Goal: Task Accomplishment & Management: Use online tool/utility

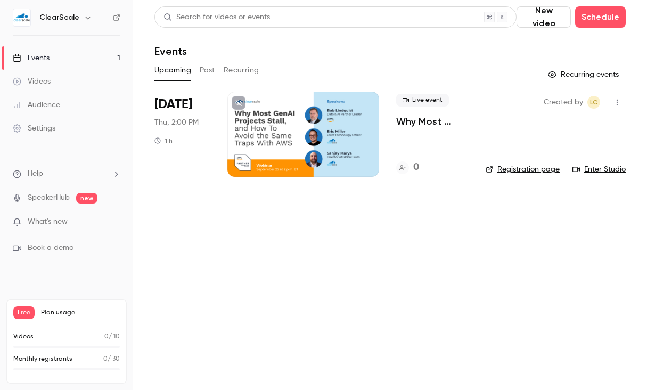
click at [65, 22] on h6 "ClearScale" at bounding box center [59, 17] width 40 height 11
click at [50, 128] on div "Settings" at bounding box center [34, 128] width 43 height 11
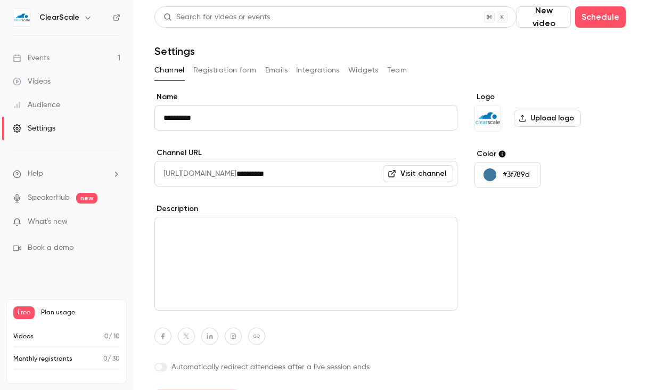
click at [72, 20] on h6 "ClearScale" at bounding box center [59, 17] width 40 height 11
click at [84, 17] on icon "button" at bounding box center [88, 17] width 9 height 9
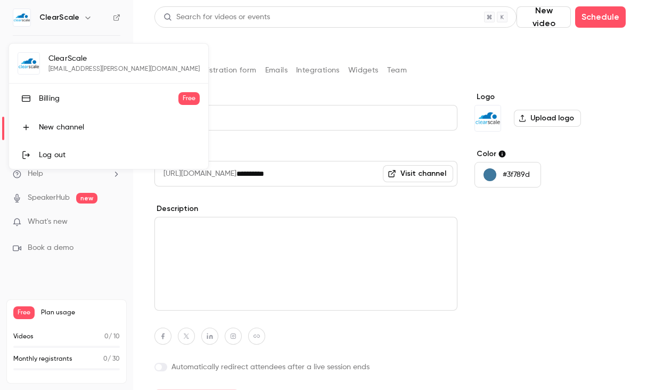
click at [57, 150] on div "Log out" at bounding box center [119, 155] width 161 height 11
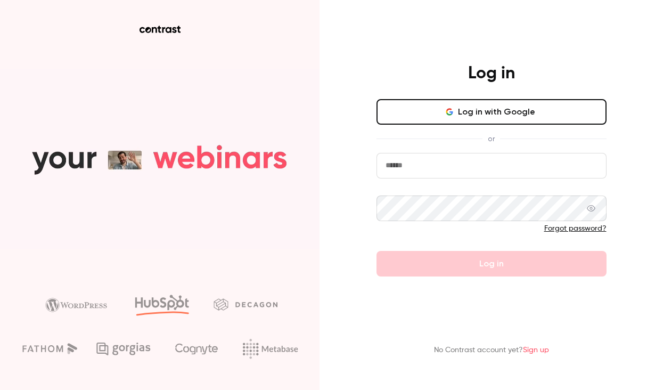
click at [455, 167] on input "email" at bounding box center [491, 166] width 230 height 26
type input "**********"
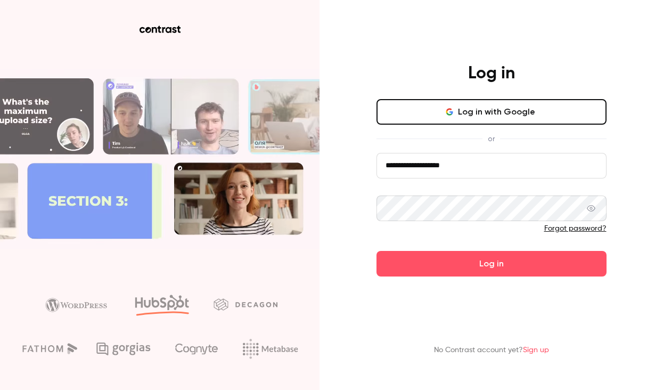
click at [376, 251] on button "Log in" at bounding box center [491, 264] width 230 height 26
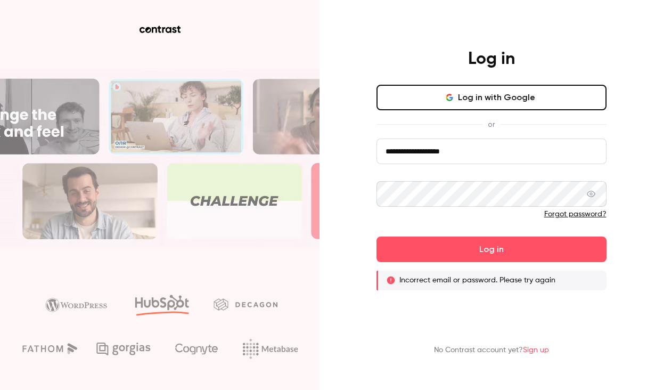
click at [533, 104] on button "Log in with Google" at bounding box center [491, 98] width 230 height 26
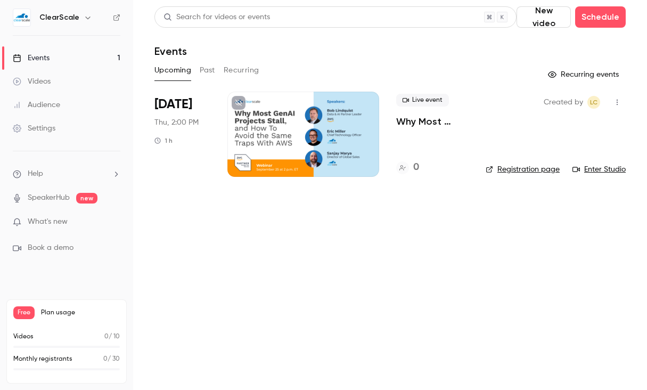
click at [50, 175] on li "Help" at bounding box center [67, 173] width 108 height 11
click at [102, 25] on div at bounding box center [323, 195] width 647 height 390
click at [116, 19] on icon at bounding box center [116, 17] width 7 height 7
click at [47, 124] on div "Settings" at bounding box center [34, 128] width 43 height 11
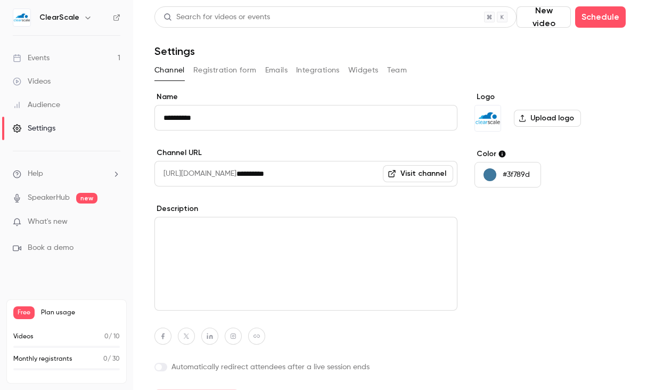
click at [49, 52] on link "Events 1" at bounding box center [66, 57] width 133 height 23
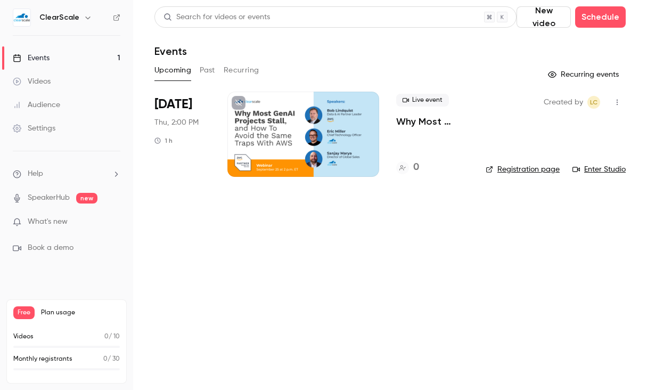
click at [47, 57] on div "Events" at bounding box center [31, 58] width 37 height 11
click at [84, 17] on icon "button" at bounding box center [88, 17] width 9 height 9
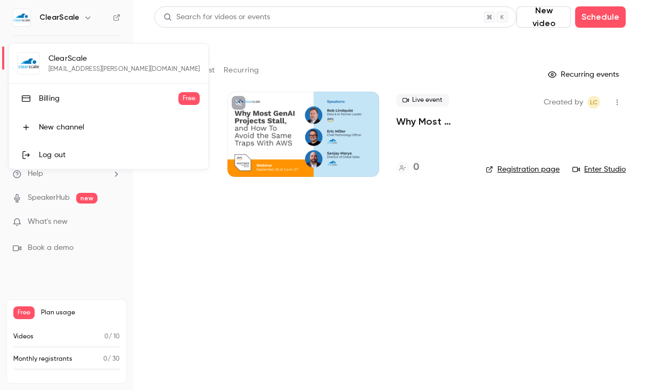
click at [84, 17] on div at bounding box center [323, 195] width 647 height 390
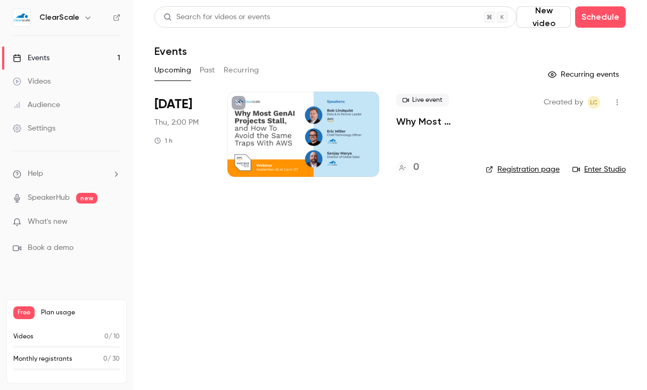
click at [40, 125] on div "Settings" at bounding box center [34, 128] width 43 height 11
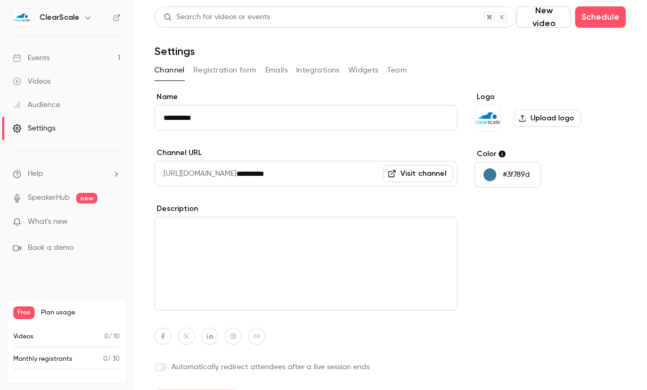
click at [47, 102] on div "Audience" at bounding box center [36, 105] width 47 height 11
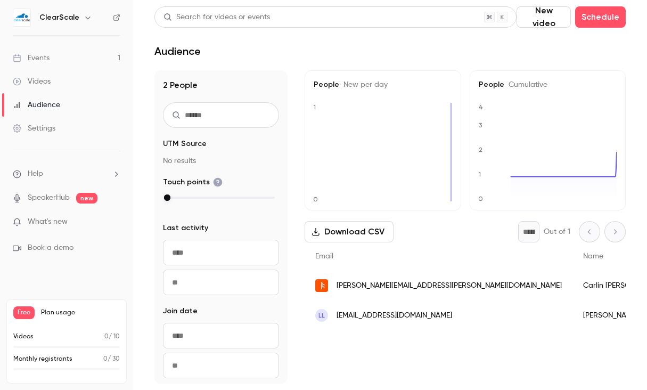
click at [46, 89] on link "Videos" at bounding box center [66, 81] width 133 height 23
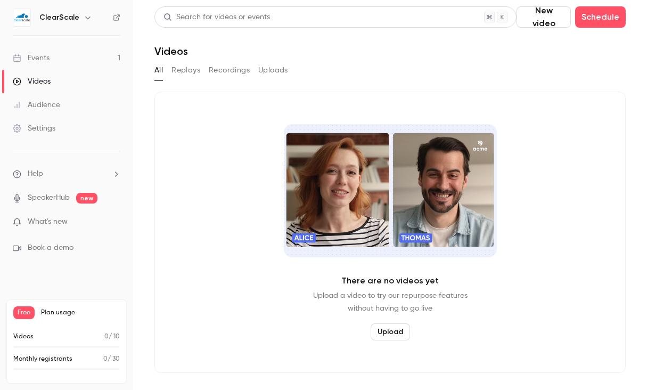
click at [49, 59] on div "Events" at bounding box center [31, 58] width 37 height 11
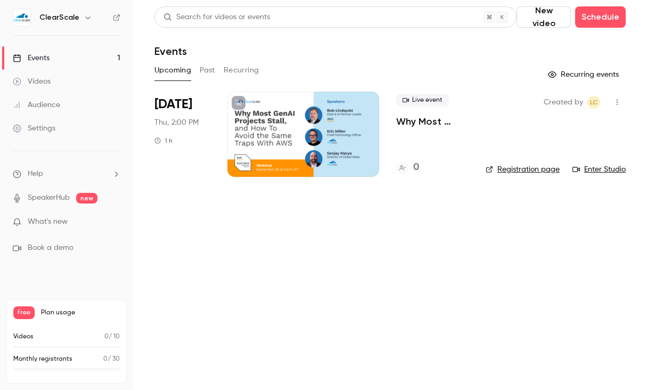
click at [22, 17] on img at bounding box center [21, 17] width 17 height 17
click at [44, 18] on h6 "ClearScale" at bounding box center [59, 17] width 40 height 11
click at [322, 147] on div at bounding box center [303, 134] width 152 height 85
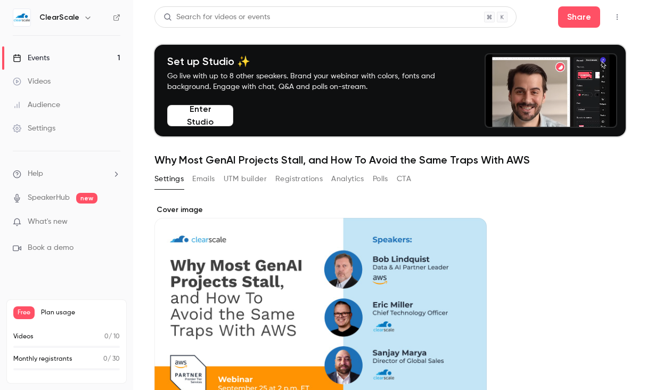
click at [242, 177] on button "UTM builder" at bounding box center [245, 178] width 43 height 17
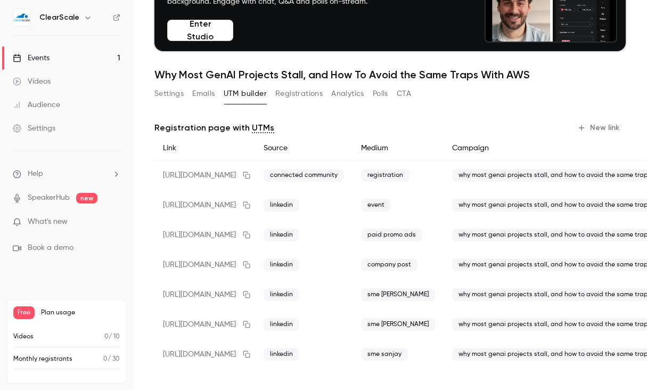
scroll to position [88, 0]
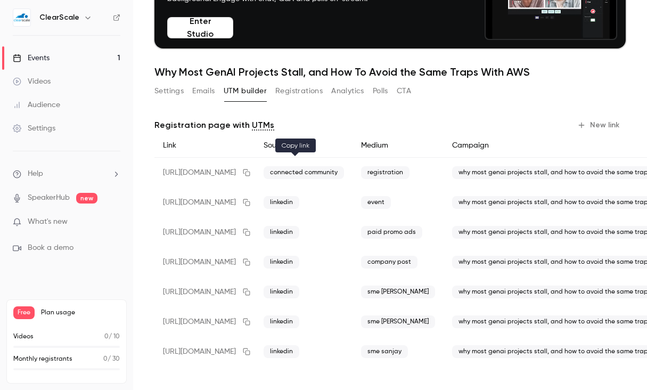
click at [251, 173] on icon "button" at bounding box center [246, 172] width 9 height 7
